Goal: Transaction & Acquisition: Book appointment/travel/reservation

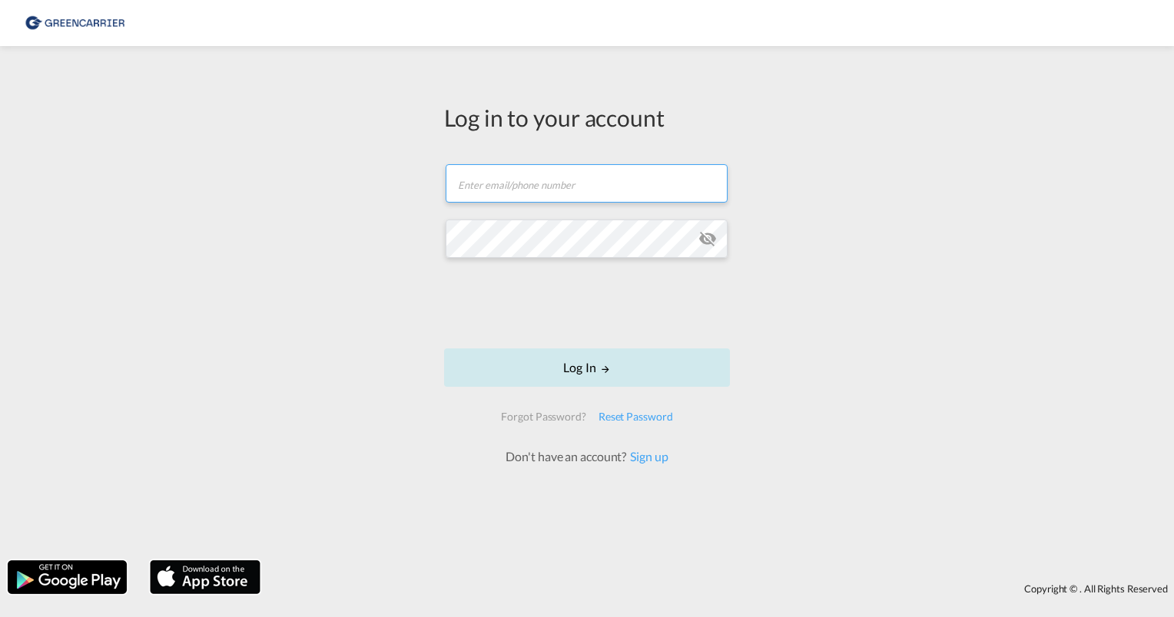
type input "[PERSON_NAME][EMAIL_ADDRESS][PERSON_NAME][DOMAIN_NAME]"
click at [579, 375] on button "Log In" at bounding box center [587, 368] width 286 height 38
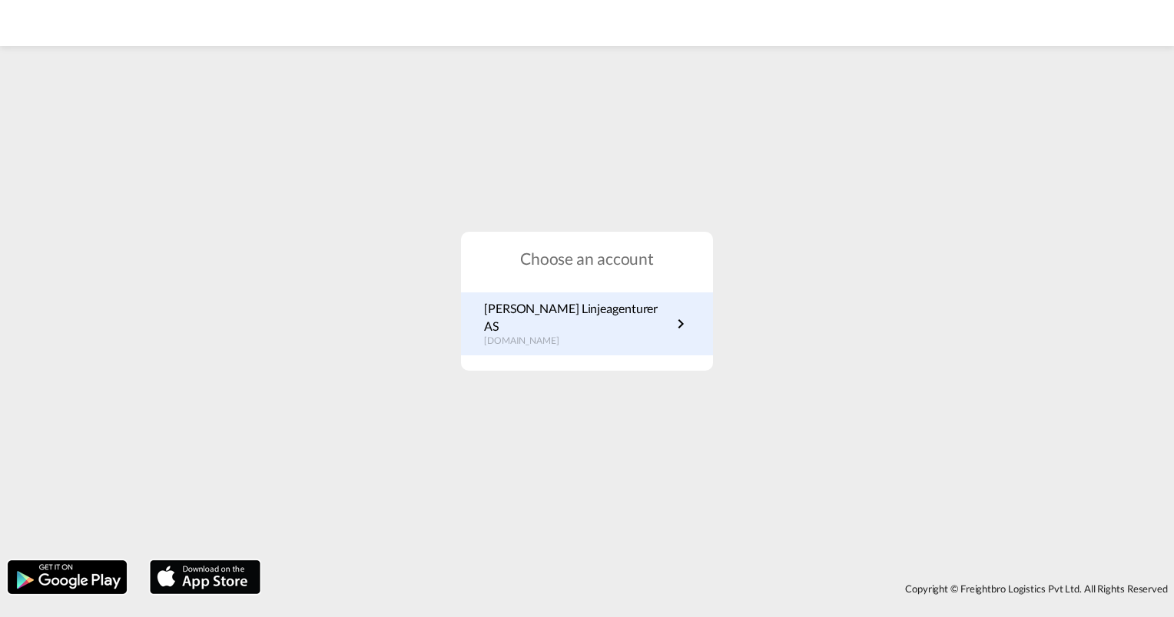
click at [557, 335] on p "[DOMAIN_NAME]" at bounding box center [577, 341] width 187 height 13
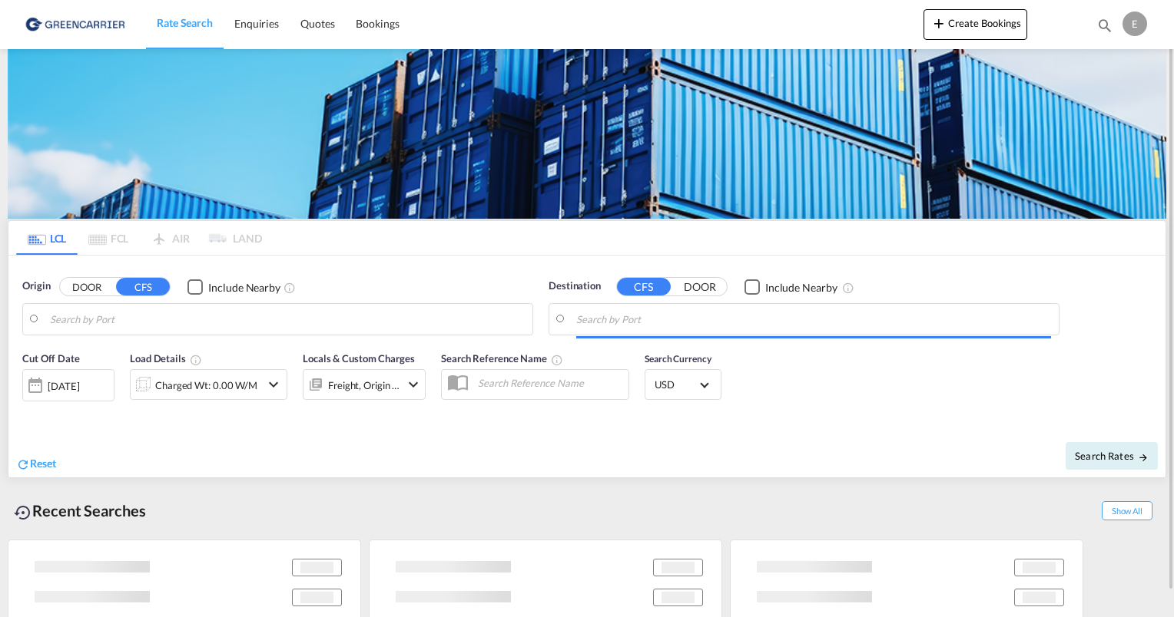
type input "Oslo, NOOSL"
type input "Dalian, LN, CNDLC"
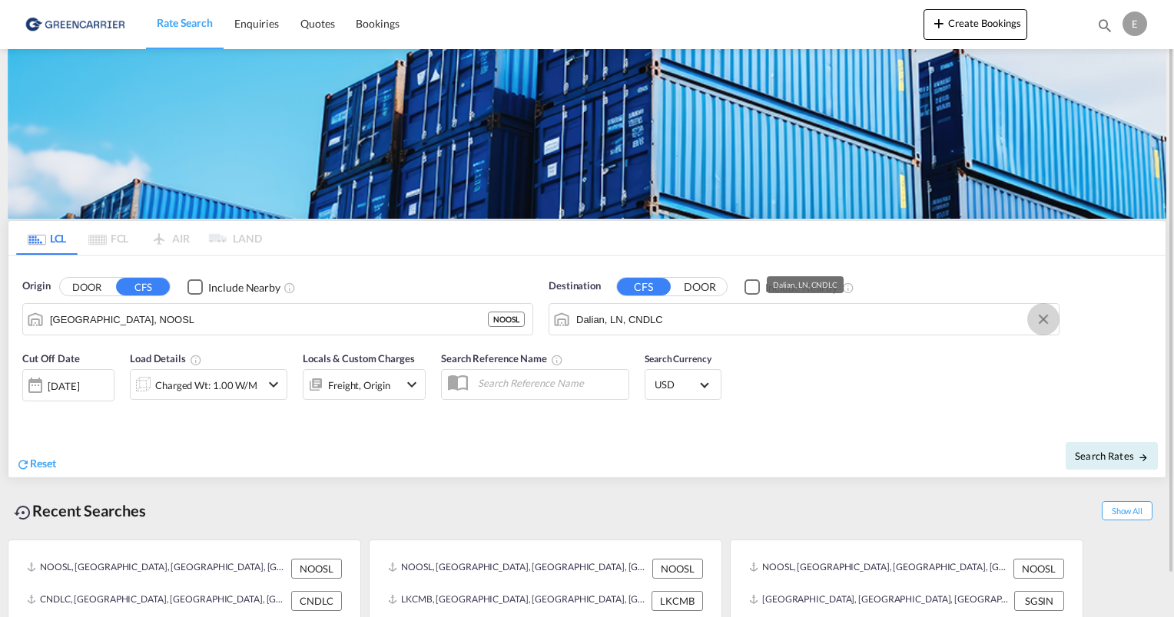
click at [1048, 319] on button "Clear Input" at bounding box center [1042, 319] width 23 height 23
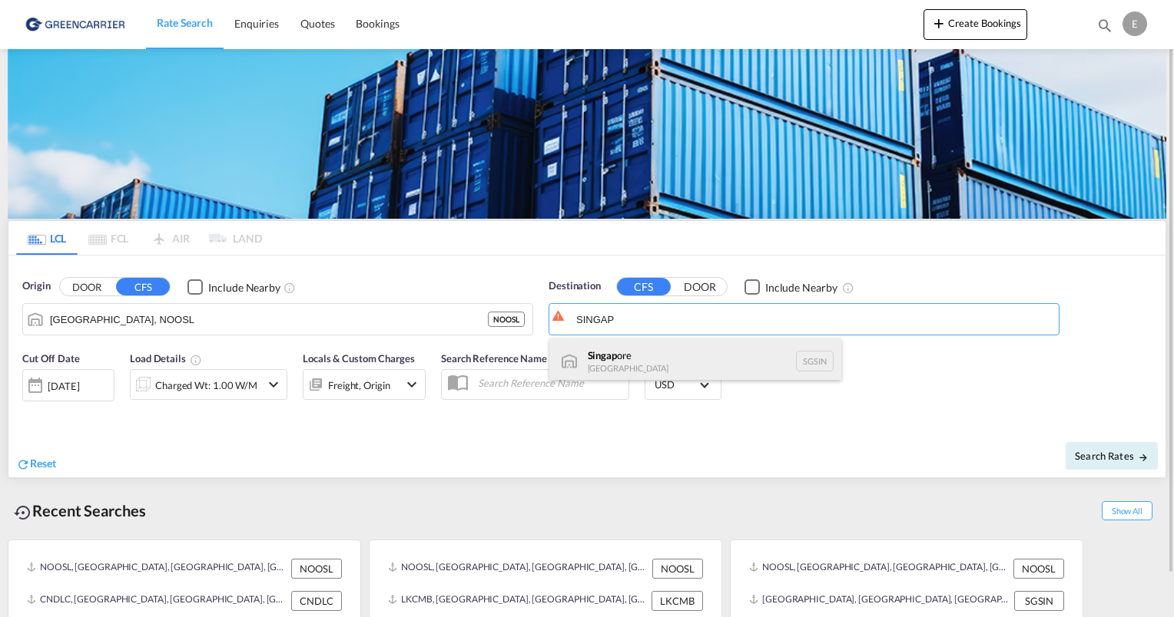
click at [654, 359] on div "Singap ore Singapore SGSIN" at bounding box center [695, 362] width 292 height 46
type input "Singapore, SGSIN"
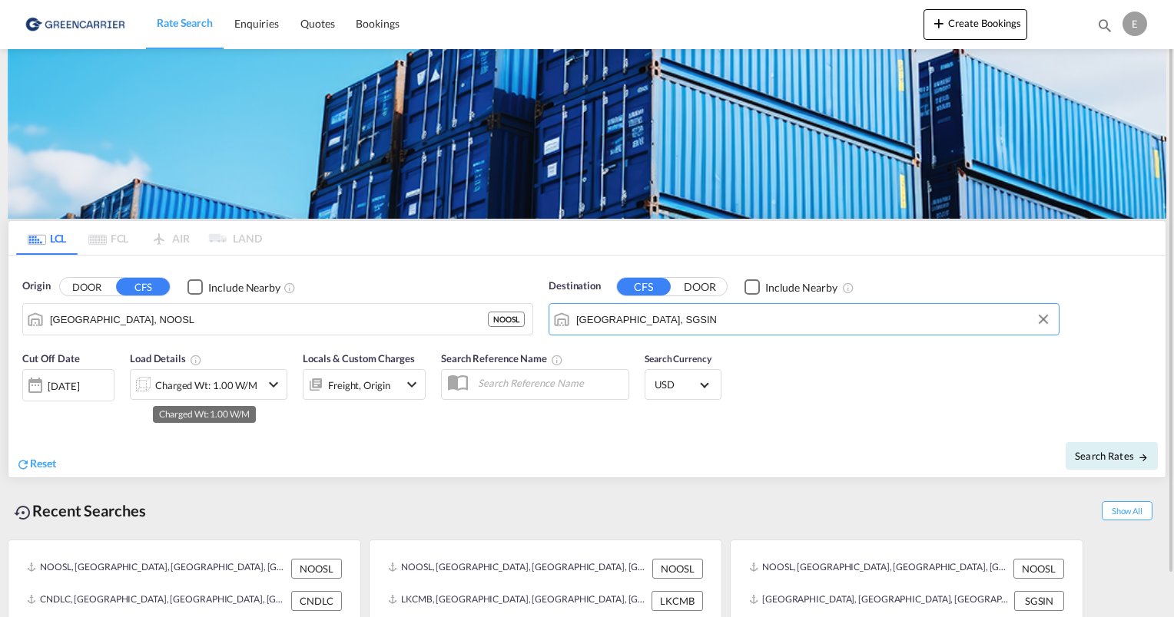
click at [214, 382] on div "Charged Wt: 1.00 W/M" at bounding box center [206, 386] width 102 height 22
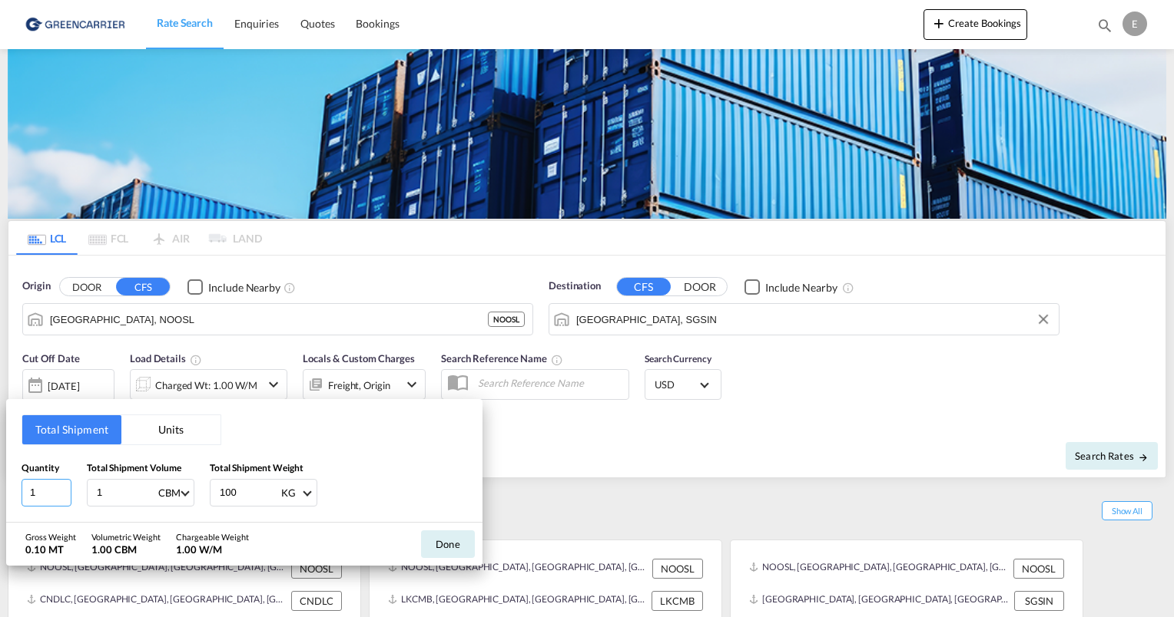
drag, startPoint x: 49, startPoint y: 494, endPoint x: 24, endPoint y: 496, distance: 25.4
click at [24, 496] on input "1" at bounding box center [47, 493] width 50 height 28
type input "2"
type input "1.877"
type input "198"
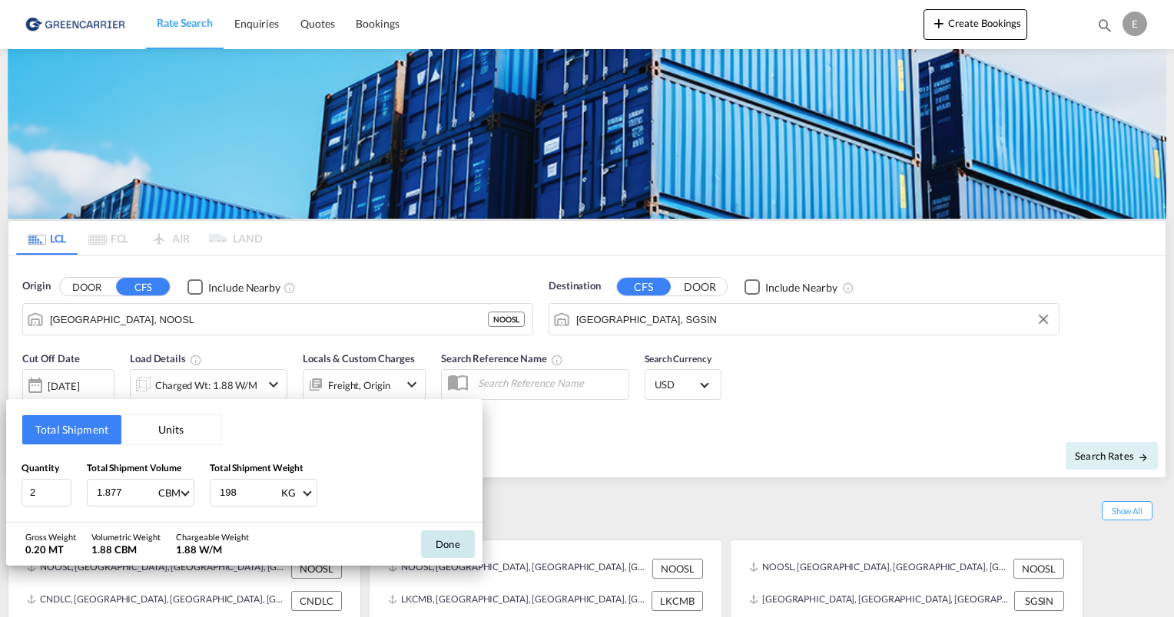
click at [445, 544] on button "Done" at bounding box center [448, 545] width 54 height 28
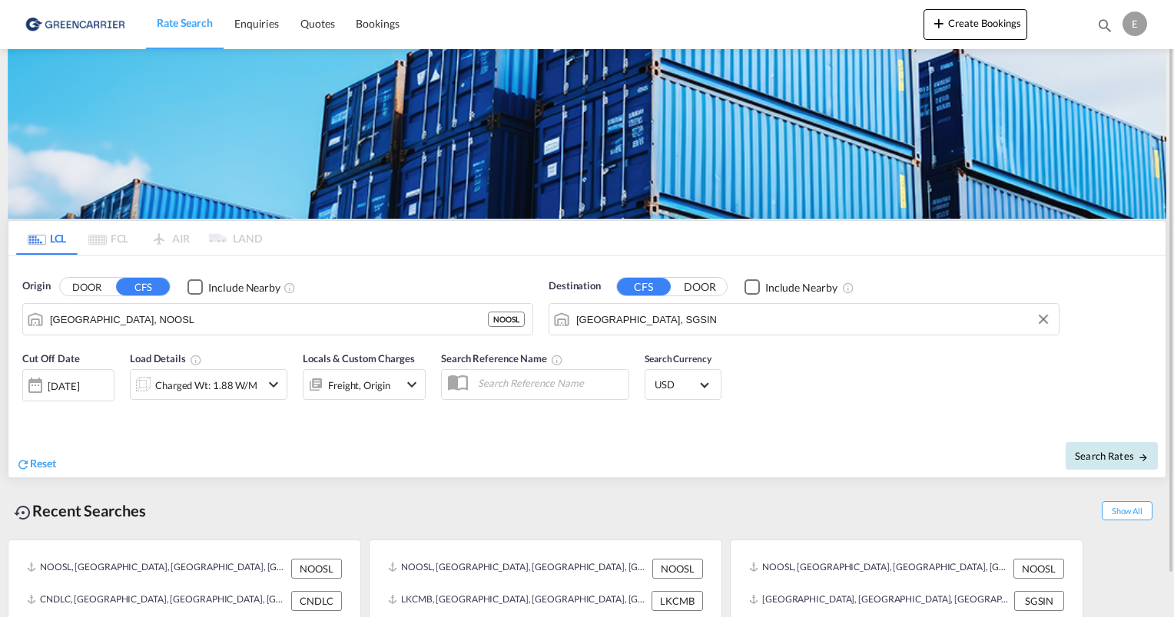
click at [1131, 449] on button "Search Rates" at bounding box center [1111, 456] width 92 height 28
type input "NOOSL to SGSIN / 29 Aug 2025"
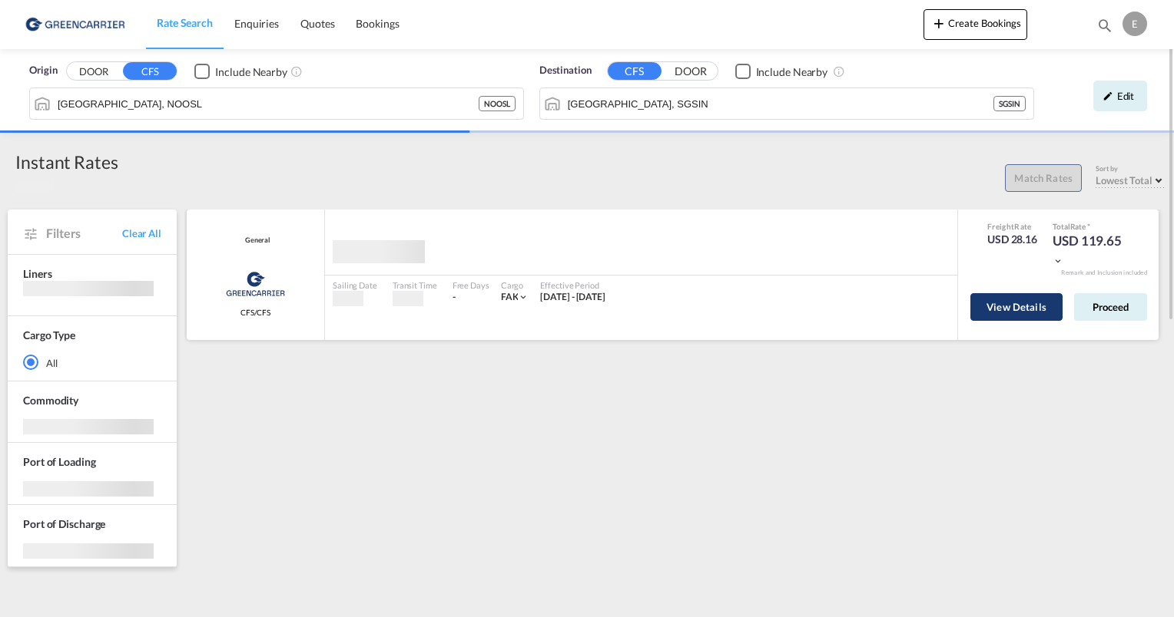
click at [1002, 313] on button "View Details" at bounding box center [1016, 307] width 92 height 28
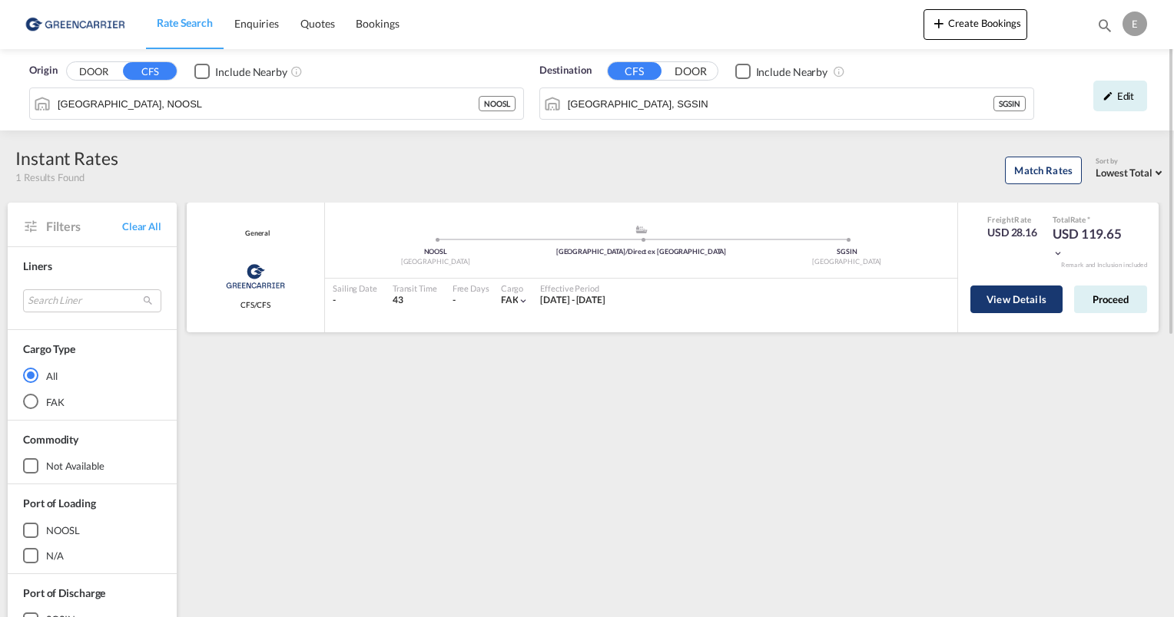
click at [1024, 292] on button "View Details" at bounding box center [1016, 300] width 92 height 28
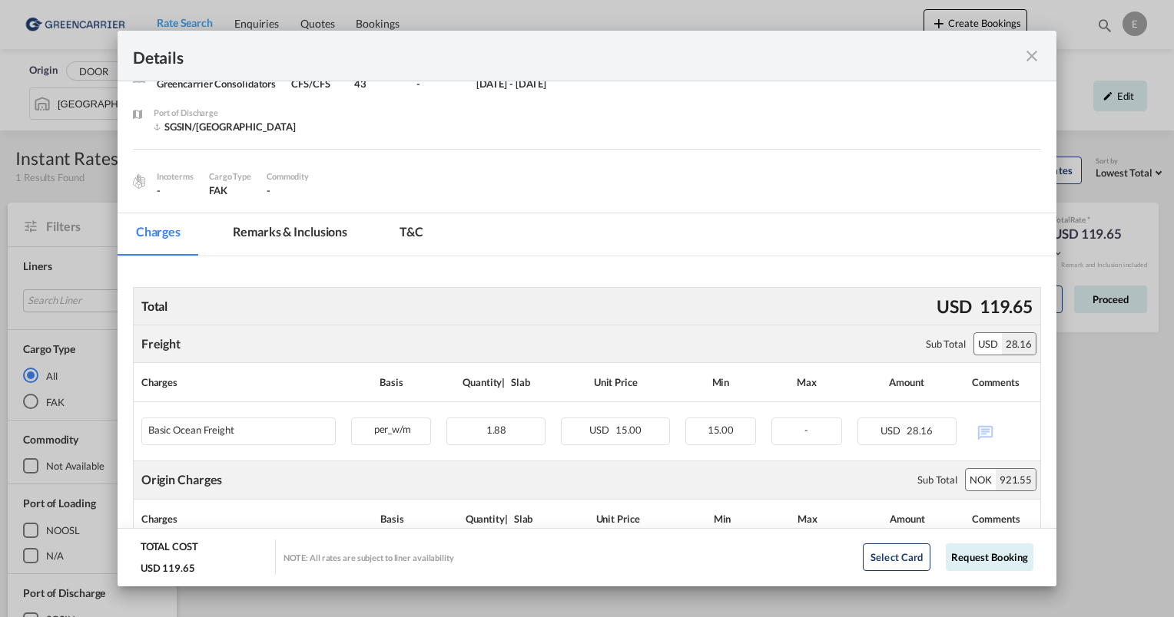
scroll to position [154, 0]
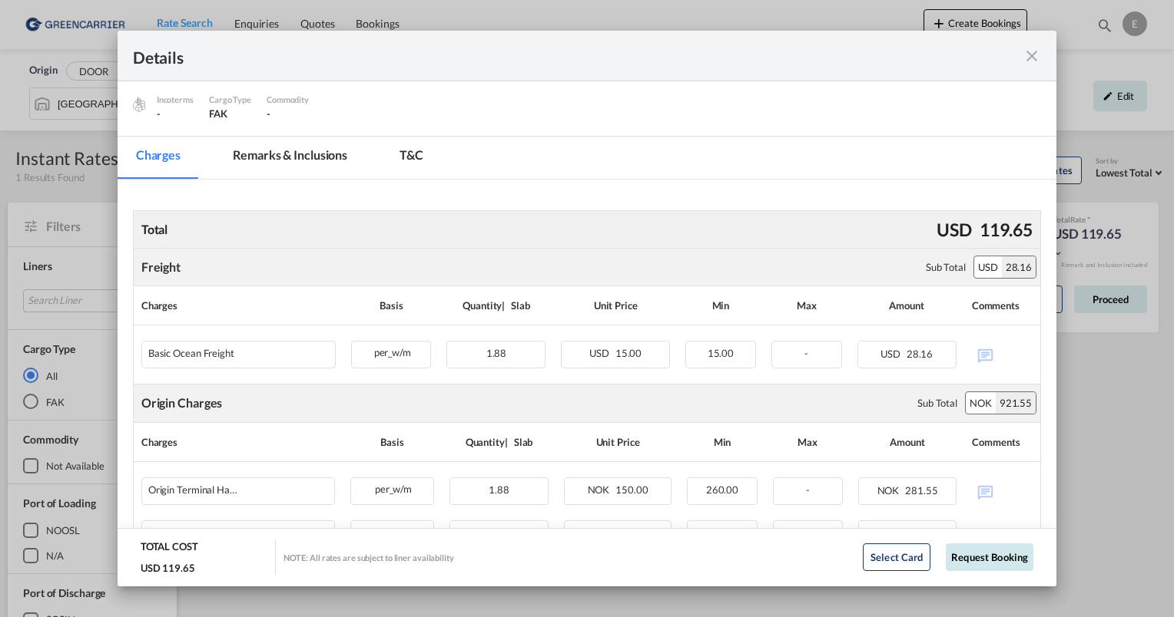
click at [980, 559] on button "Request Booking" at bounding box center [989, 558] width 88 height 28
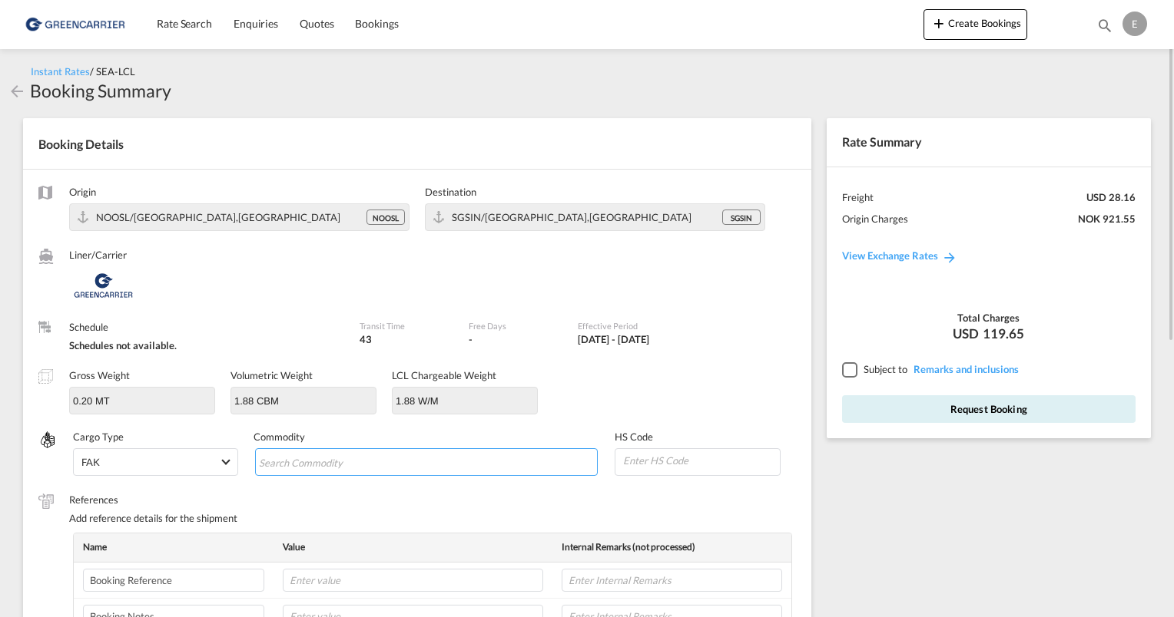
click at [412, 451] on md-chips-wrap "Chips container with autocompletion. Enter the text area, type text to search, …" at bounding box center [426, 463] width 343 height 28
type input "CCTV SYSTEM"
click at [395, 489] on div "Origin NOOSL/Oslo,Europe NOOSL Destination SGSIN/Singapore,Asia Pacific SGSIN L…" at bounding box center [417, 482] width 788 height 625
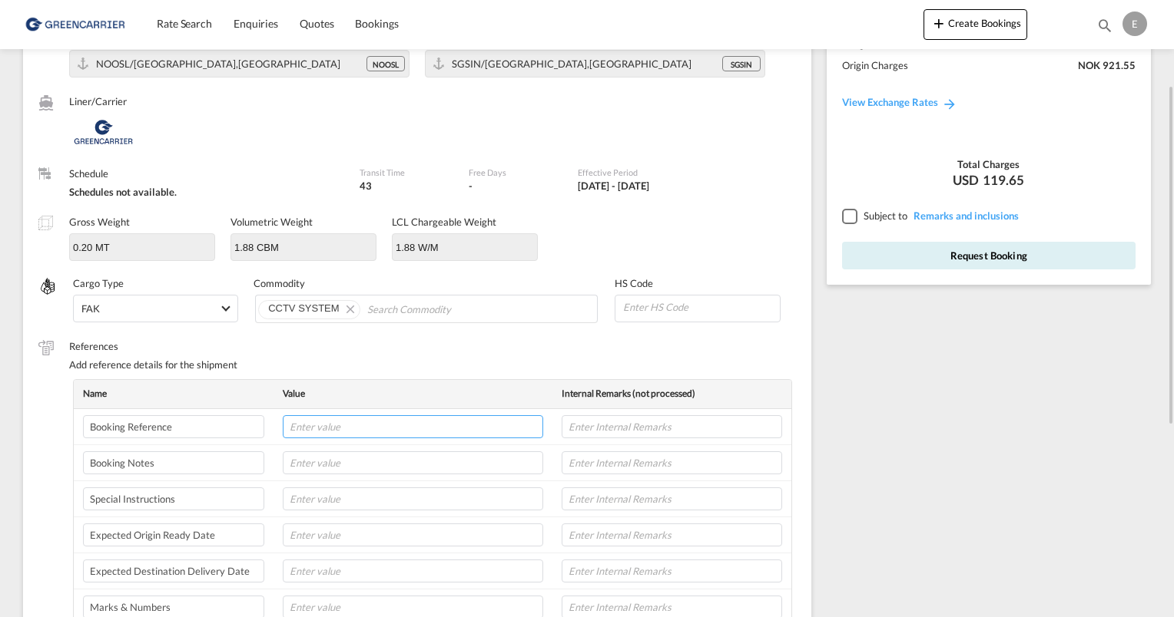
click at [348, 427] on input "text" at bounding box center [413, 427] width 260 height 23
paste input "SHNO00075785"
type input "SHNO00075785"
click at [396, 365] on div "Add reference details for the shipment" at bounding box center [432, 365] width 727 height 14
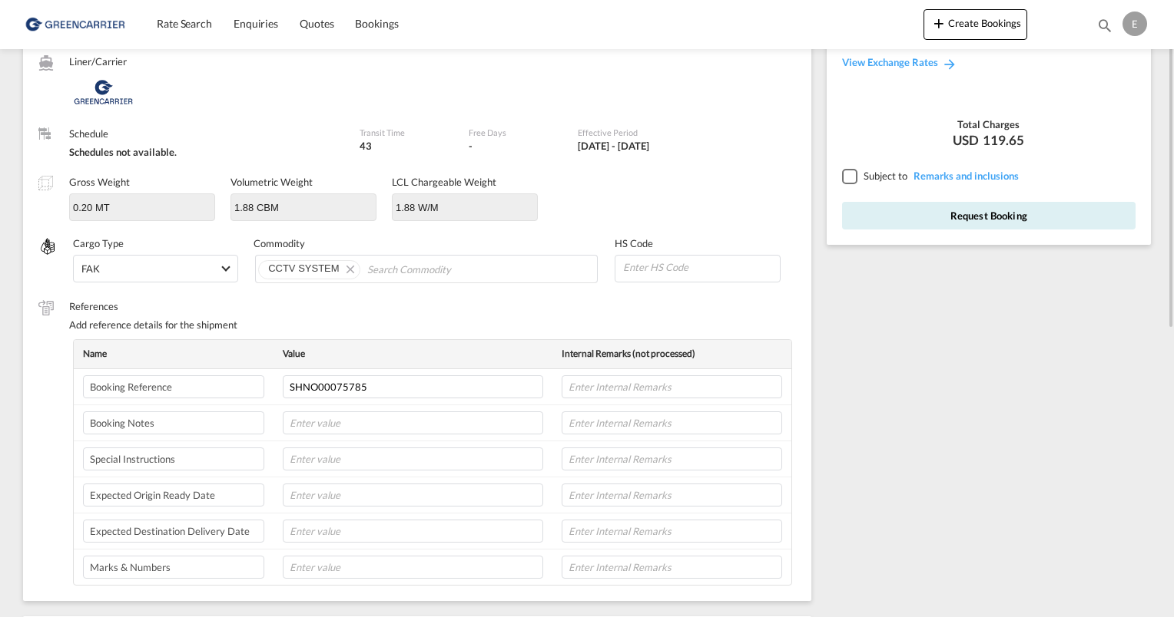
scroll to position [117, 0]
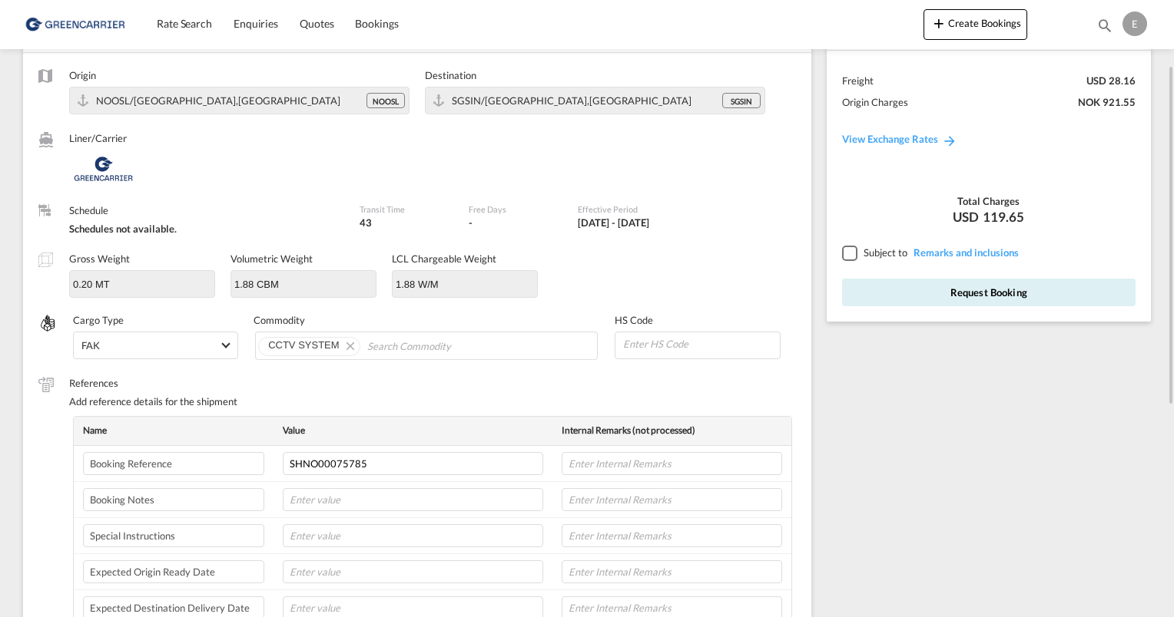
click at [843, 253] on div at bounding box center [849, 253] width 14 height 14
click at [968, 293] on button "Request Booking" at bounding box center [988, 293] width 293 height 28
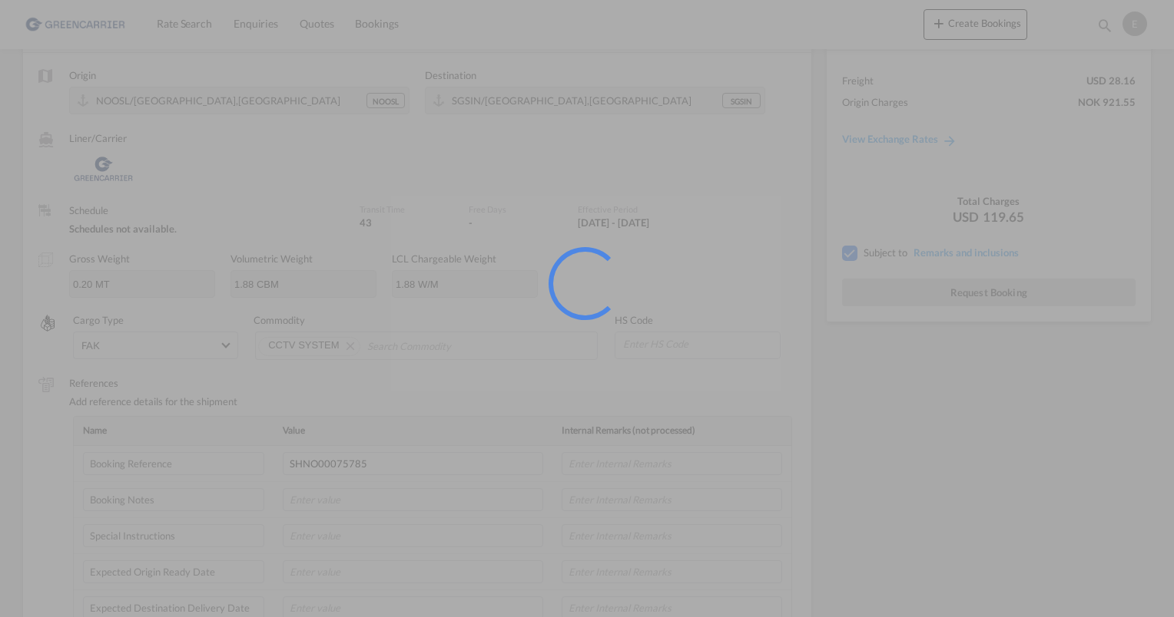
scroll to position [0, 0]
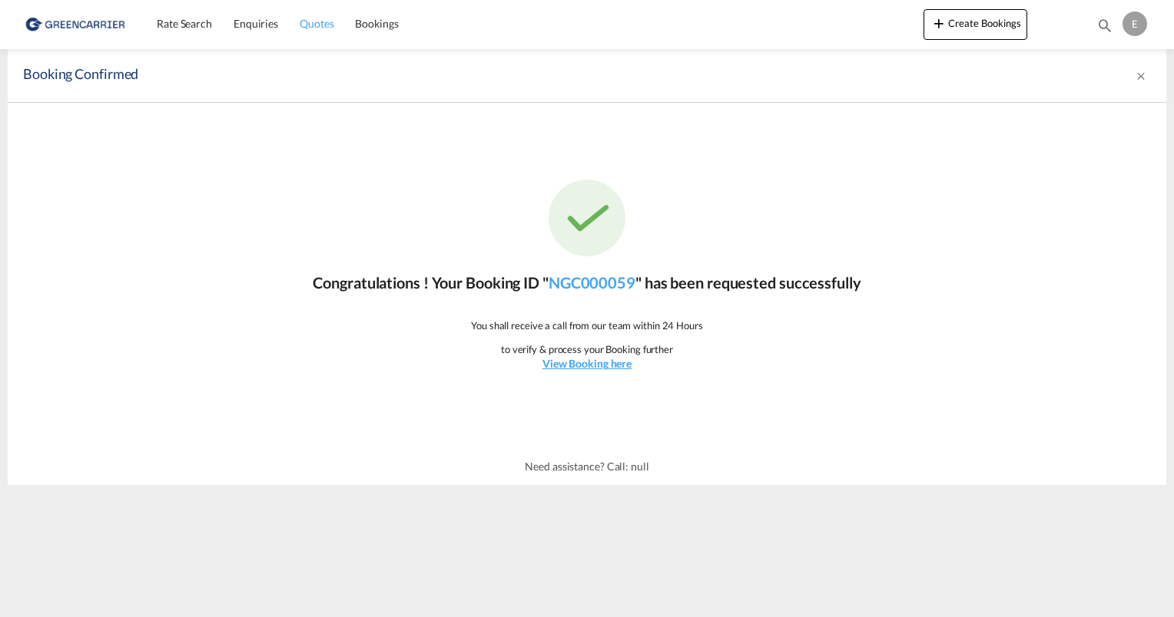
click at [310, 28] on span "Quotes" at bounding box center [317, 23] width 34 height 13
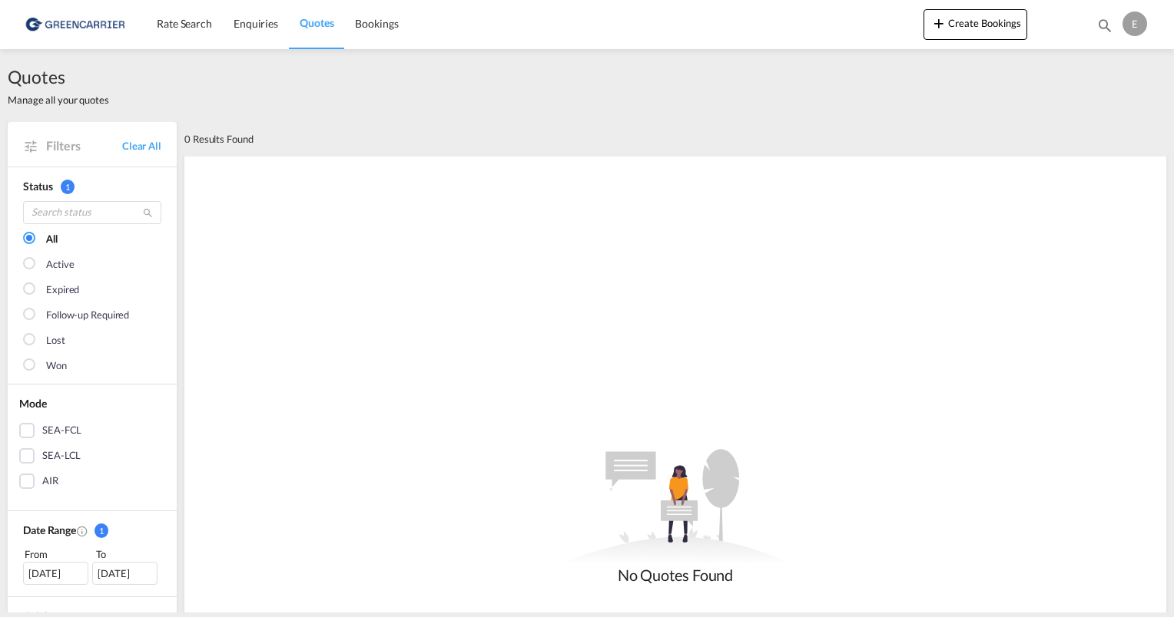
click at [55, 269] on div "Active" at bounding box center [60, 264] width 28 height 15
click at [181, 25] on span "Rate Search" at bounding box center [184, 23] width 55 height 13
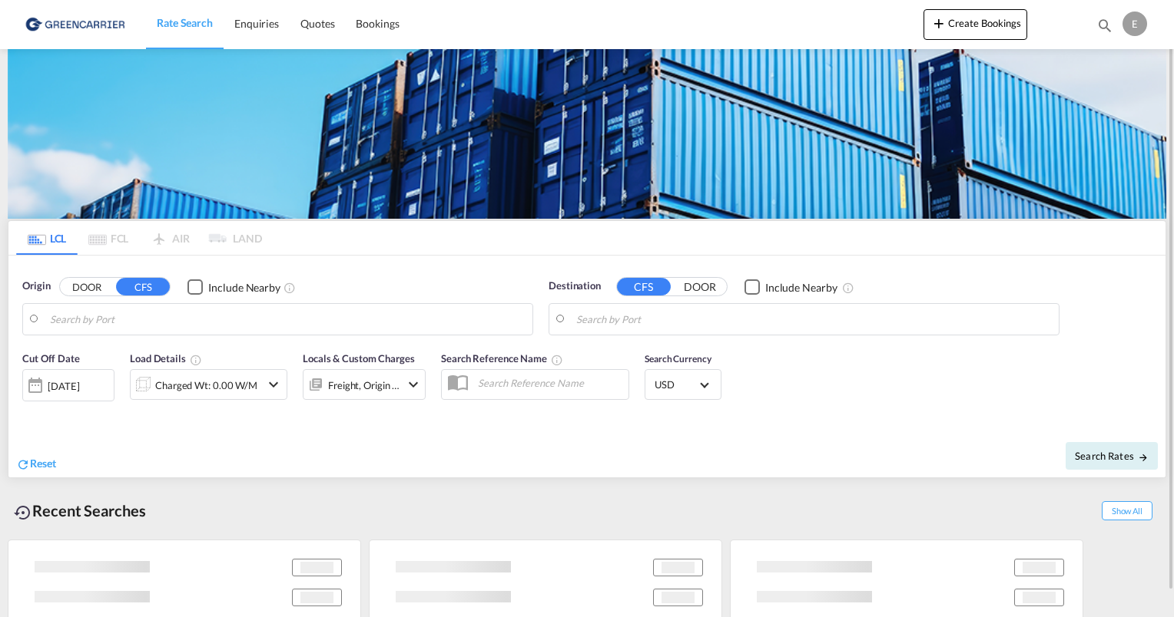
type input "Oslo, NOOSL"
type input "Singapore, SGSIN"
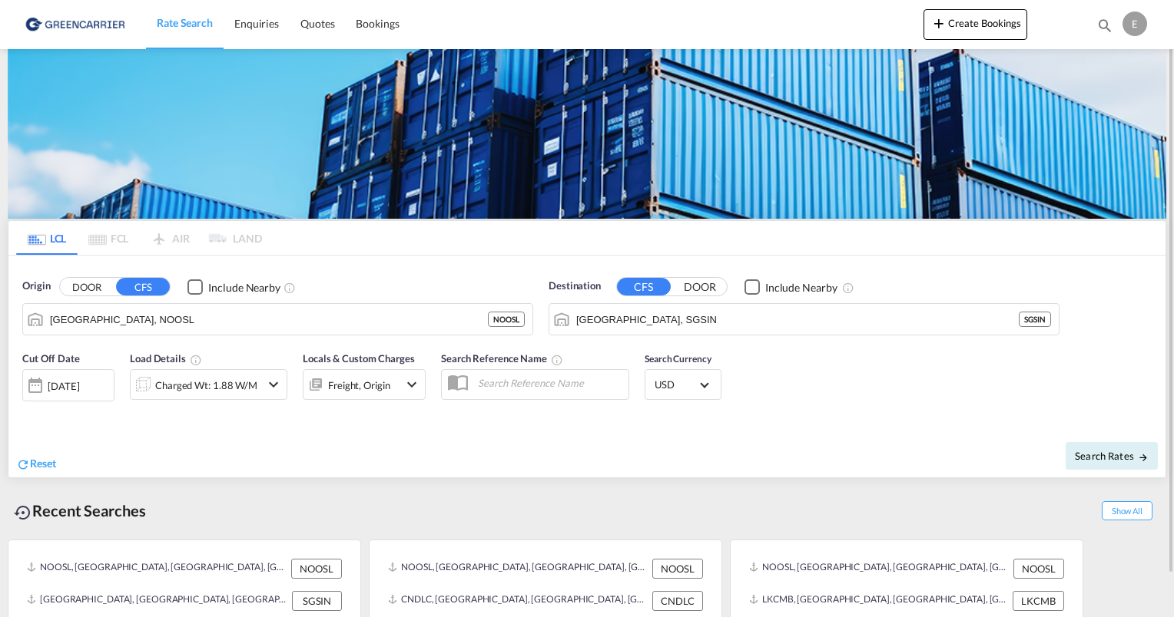
scroll to position [45, 0]
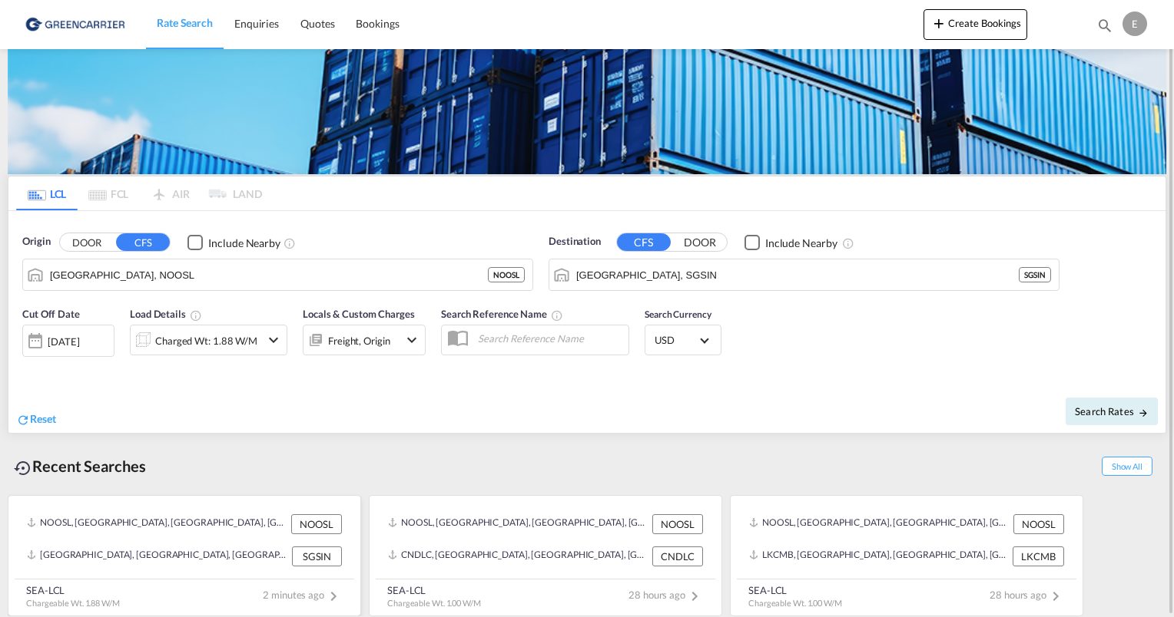
click at [91, 541] on div "SGSIN, Singapore, Singapore, South East Asia, Asia Pacific SGSIN" at bounding box center [184, 557] width 327 height 32
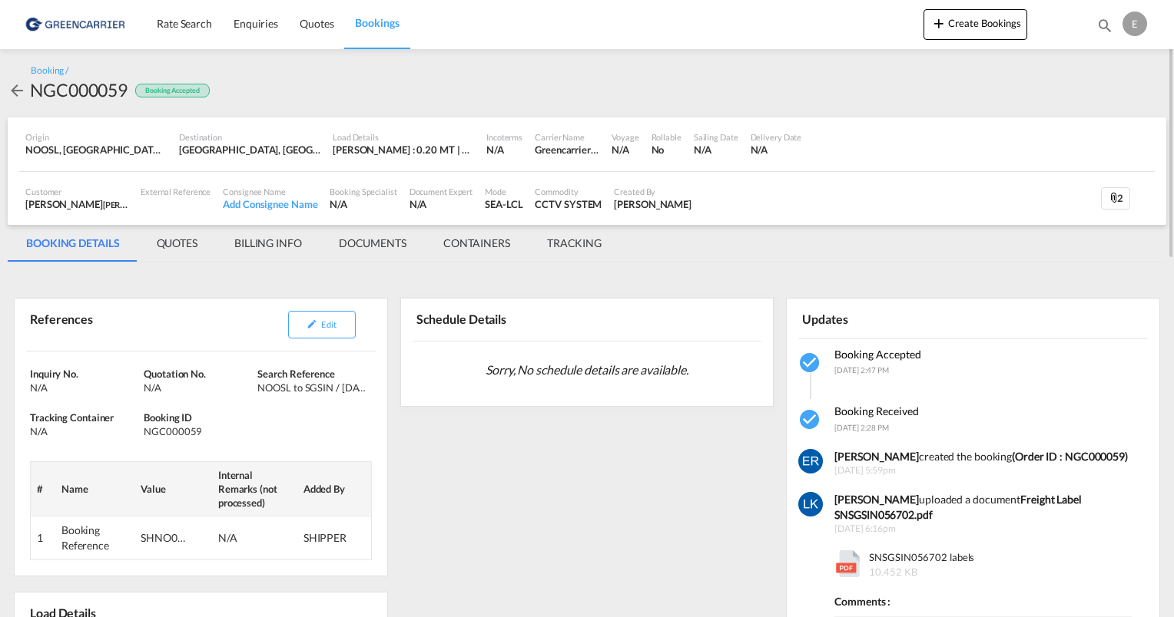
click at [369, 243] on md-tab-item "DOCUMENTS" at bounding box center [372, 243] width 104 height 37
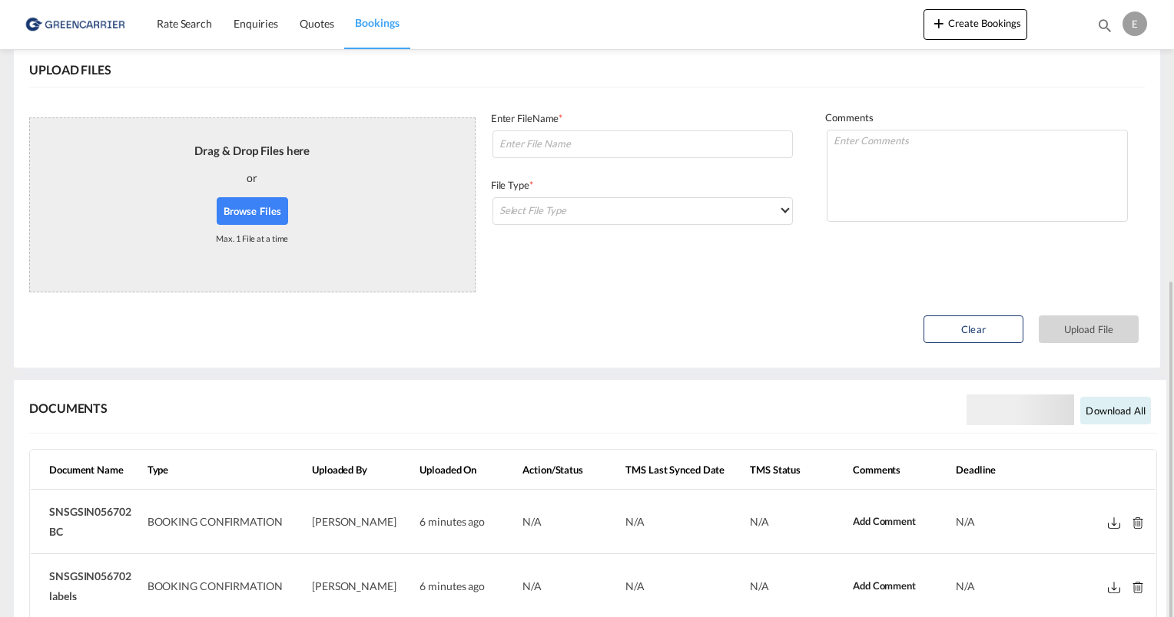
scroll to position [313, 0]
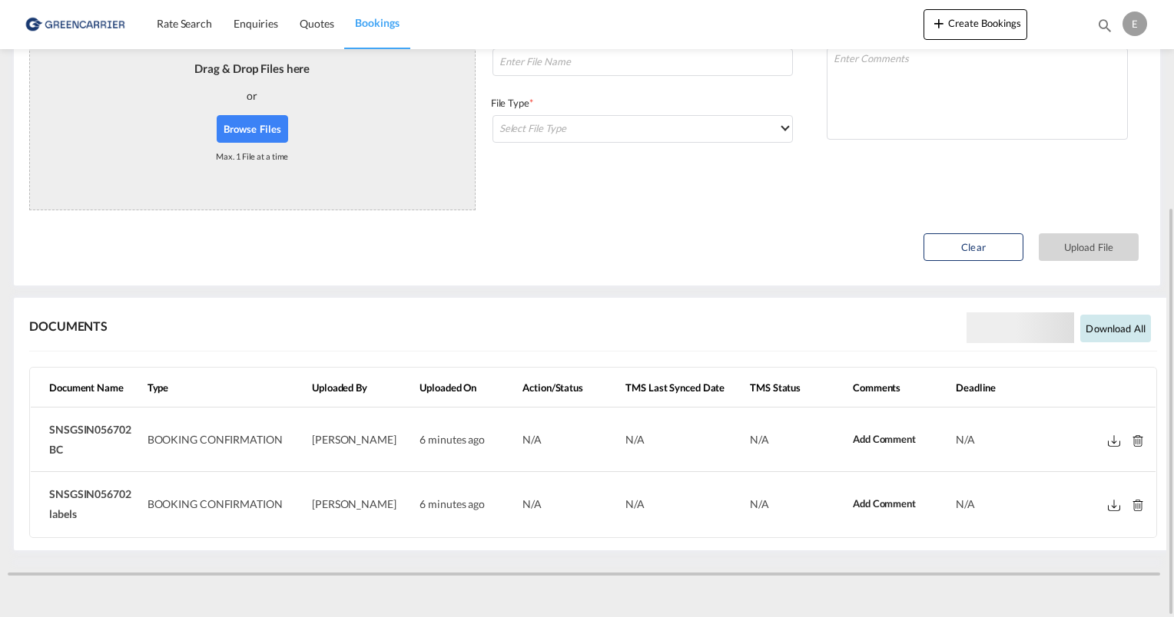
click at [1110, 327] on button "Download all" at bounding box center [1115, 329] width 71 height 28
click at [1114, 438] on md-icon at bounding box center [1113, 441] width 12 height 12
click at [1111, 505] on md-icon at bounding box center [1113, 506] width 12 height 12
drag, startPoint x: 127, startPoint y: 495, endPoint x: 48, endPoint y: 490, distance: 79.2
click at [48, 490] on td "SNSGSIN056702 labels" at bounding box center [86, 504] width 111 height 64
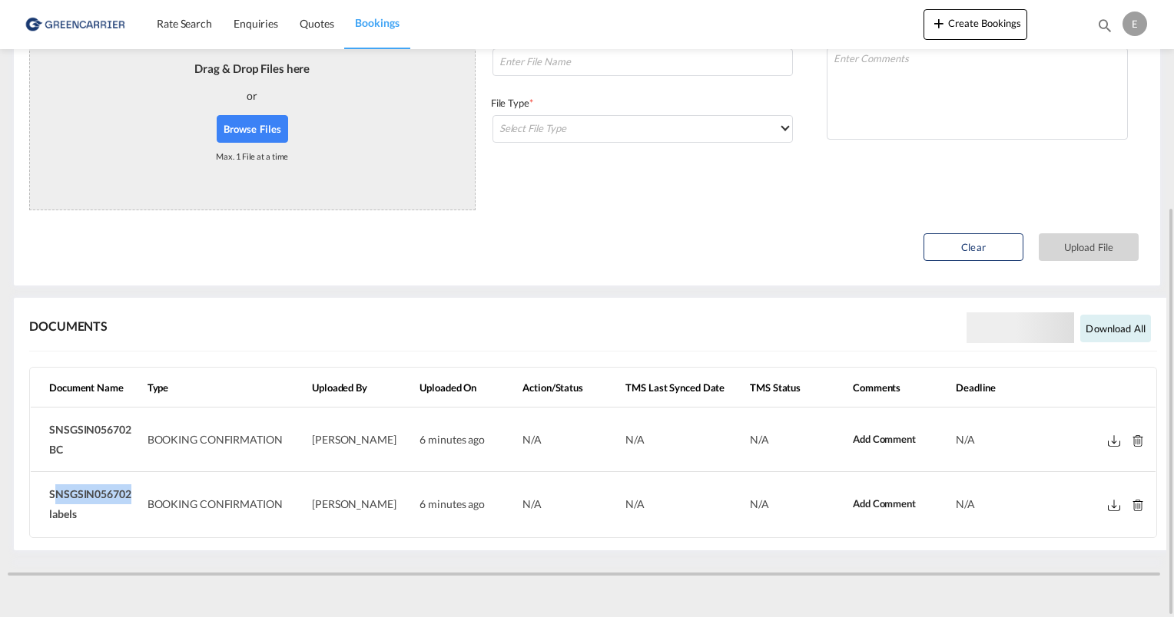
copy span "SNSGSIN056702"
